Goal: Transaction & Acquisition: Purchase product/service

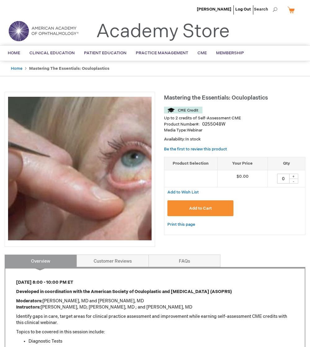
click at [200, 209] on span "Add to Cart" at bounding box center [200, 208] width 23 height 5
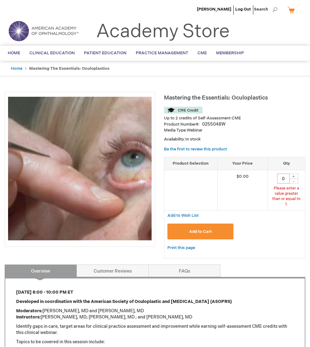
click at [295, 176] on div "+" at bounding box center [293, 176] width 9 height 5
type input "1"
click at [295, 176] on div "+" at bounding box center [293, 176] width 9 height 5
click at [293, 177] on div "+" at bounding box center [293, 176] width 9 height 5
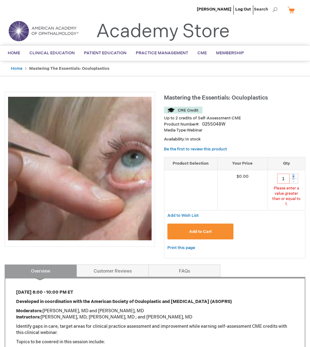
click at [295, 176] on div "+" at bounding box center [293, 176] width 9 height 5
click at [294, 176] on div "+" at bounding box center [293, 176] width 9 height 5
click at [286, 221] on div "Add to Cart" at bounding box center [234, 233] width 141 height 24
click at [294, 177] on div "+" at bounding box center [293, 176] width 9 height 5
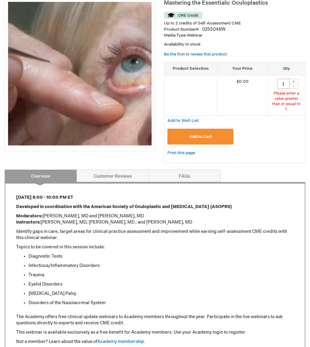
scroll to position [93, 0]
